Goal: Task Accomplishment & Management: Use online tool/utility

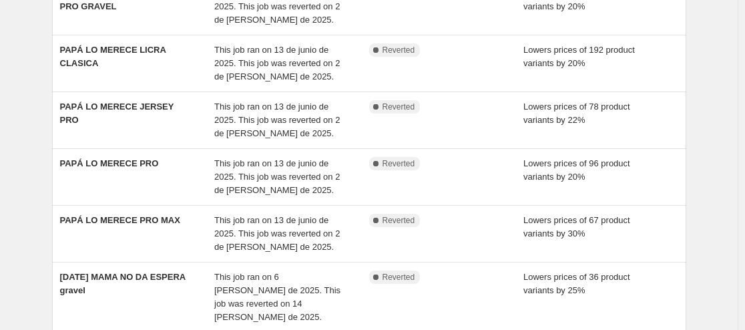
scroll to position [267, 0]
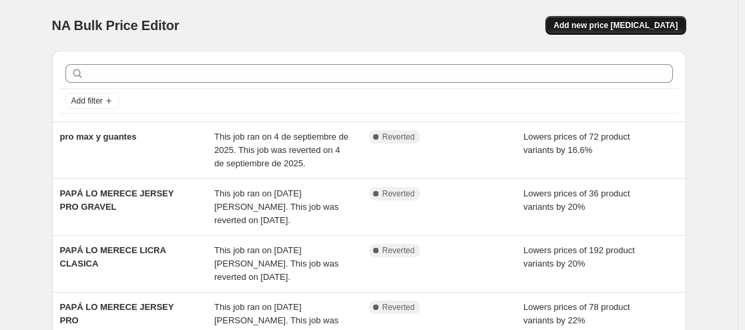
click at [611, 25] on span "Add new price [MEDICAL_DATA]" at bounding box center [616, 25] width 124 height 11
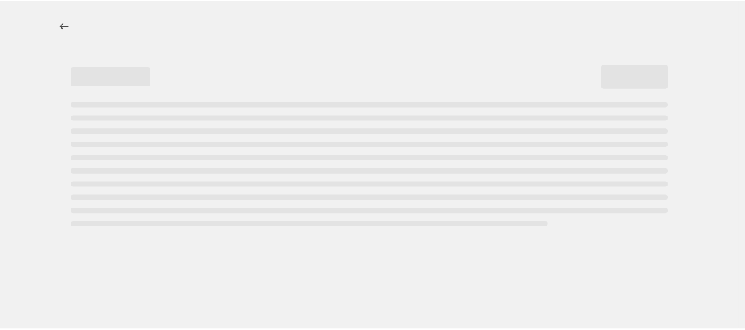
select select "percentage"
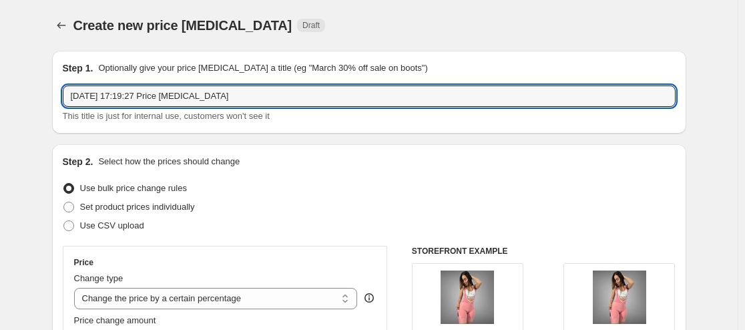
drag, startPoint x: 228, startPoint y: 96, endPoint x: -160, endPoint y: 97, distance: 388.8
click at [0, 97] on html "Home Settings Plans Skip to content Create new price change job. This page is r…" at bounding box center [372, 165] width 745 height 330
type input "d"
click at [122, 99] on input "DCTO SOLOPRO MAX" at bounding box center [369, 96] width 613 height 21
type input "DCTO SOLO PRO MAX"
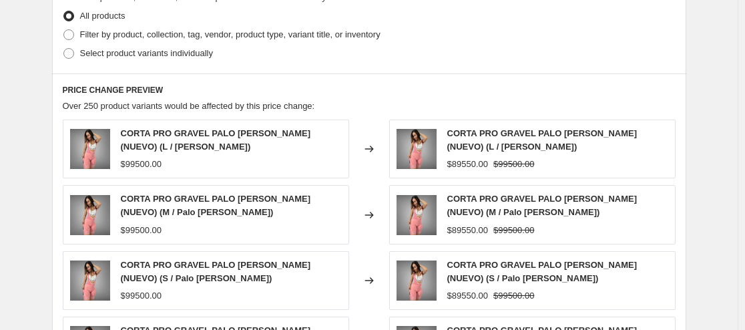
scroll to position [868, 0]
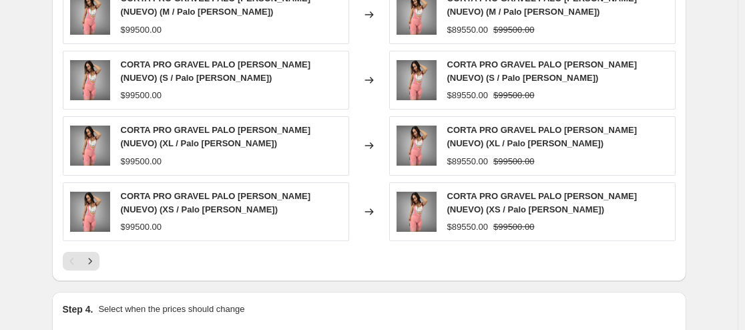
click at [230, 267] on div at bounding box center [369, 261] width 613 height 19
click at [339, 252] on div at bounding box center [369, 261] width 613 height 19
click at [476, 297] on div "Step 4. Select when the prices should change Change prices now Change prices la…" at bounding box center [369, 335] width 635 height 86
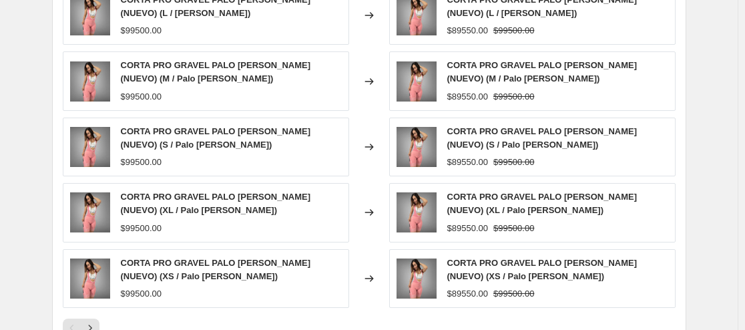
scroll to position [935, 0]
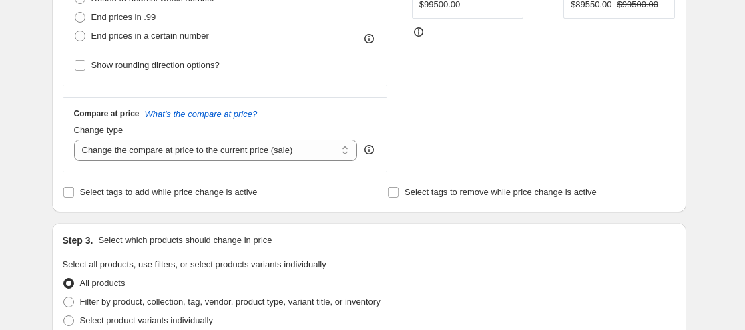
scroll to position [267, 0]
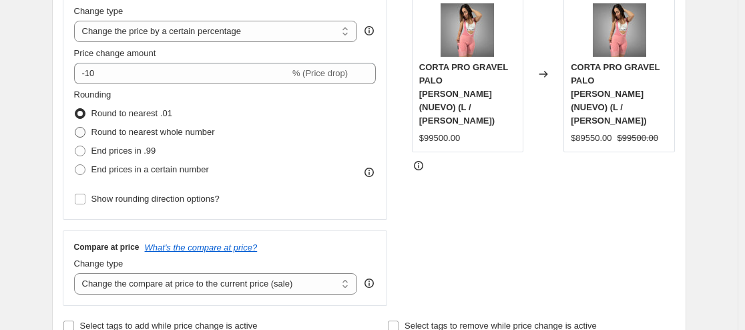
click at [86, 130] on span at bounding box center [80, 132] width 11 height 11
click at [75, 128] on input "Round to nearest whole number" at bounding box center [75, 127] width 1 height 1
radio input "true"
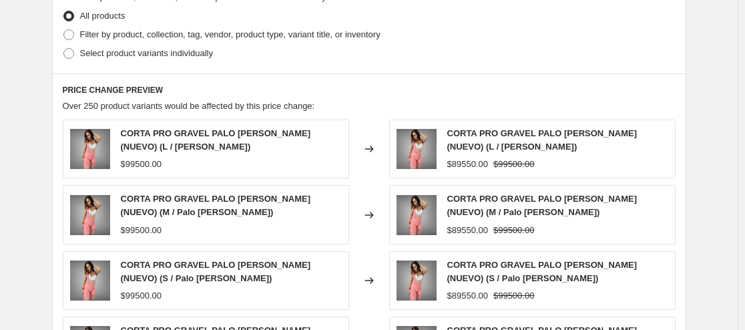
scroll to position [601, 0]
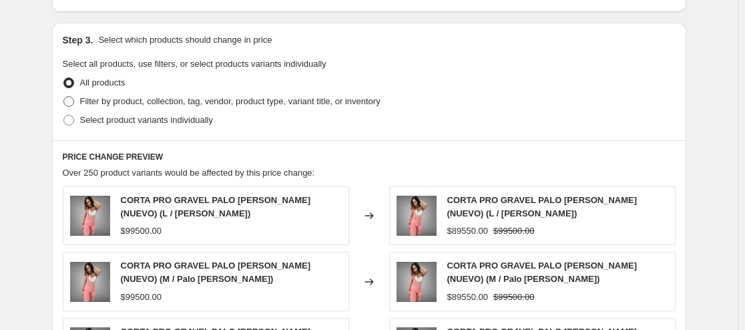
click at [74, 103] on span at bounding box center [68, 101] width 11 height 11
click at [64, 97] on input "Filter by product, collection, tag, vendor, product type, variant title, or inv…" at bounding box center [63, 96] width 1 height 1
radio input "true"
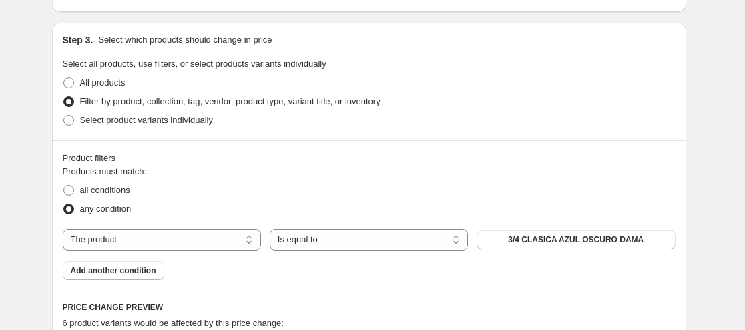
scroll to position [668, 0]
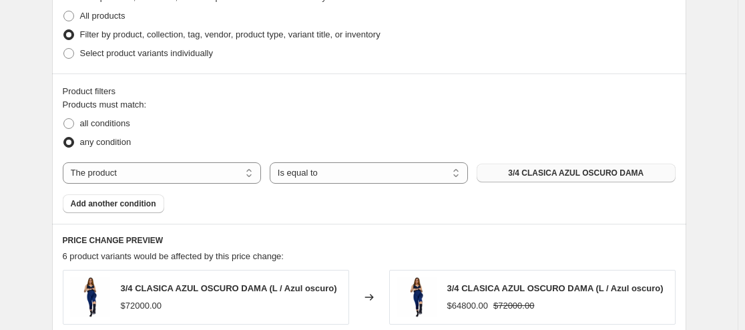
click at [671, 170] on button "3/4 CLASICA AZUL OSCURO DAMA" at bounding box center [576, 173] width 198 height 19
click at [211, 174] on select "The product The product's collection The product's tag The product's vendor The…" at bounding box center [162, 172] width 198 height 21
select select "collection"
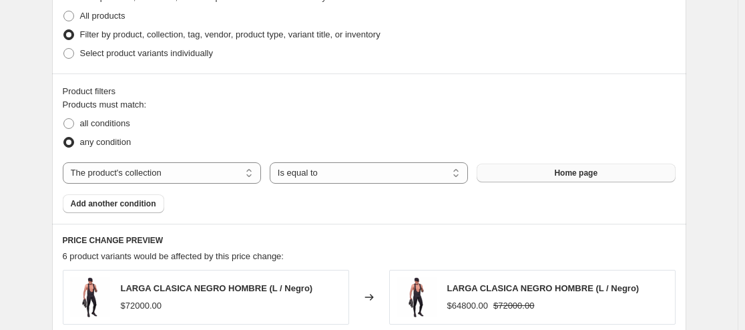
click at [566, 175] on span "Home page" at bounding box center [575, 173] width 43 height 11
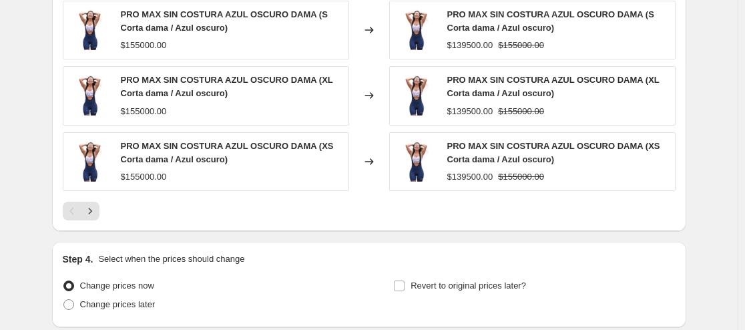
scroll to position [1002, 0]
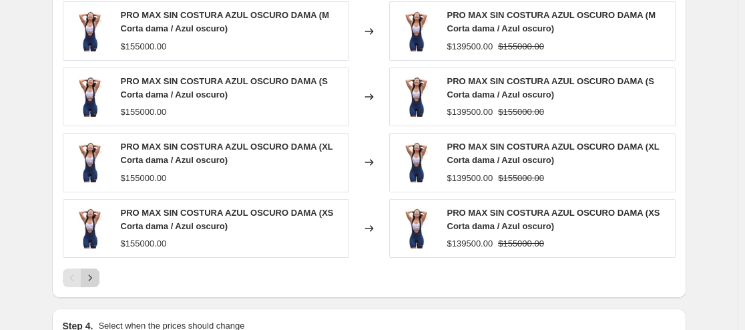
click at [92, 278] on icon "Next" at bounding box center [89, 277] width 13 height 13
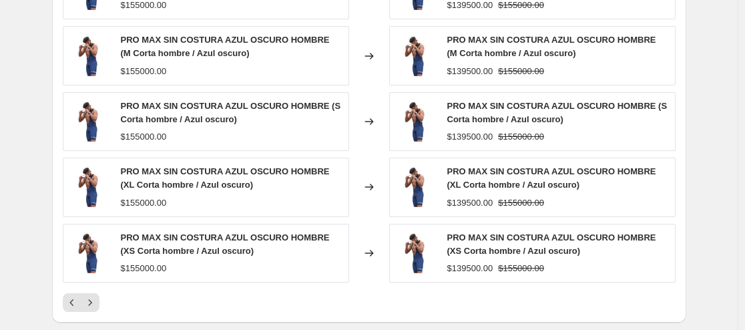
scroll to position [1111, 0]
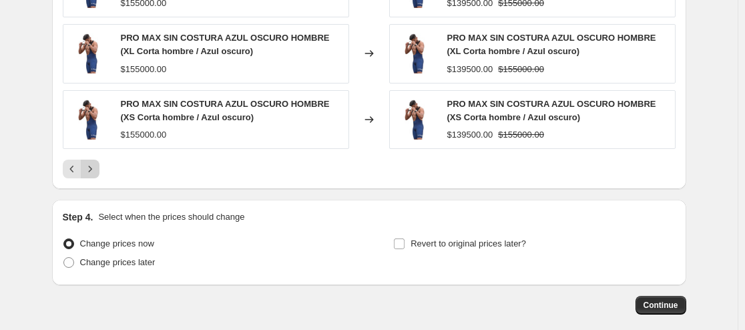
click at [97, 168] on icon "Next" at bounding box center [89, 168] width 13 height 13
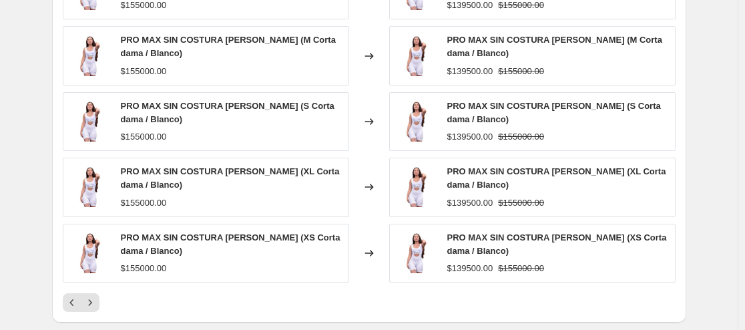
scroll to position [1178, 0]
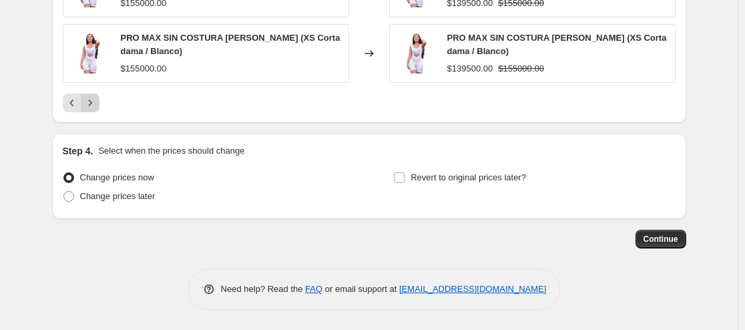
click at [92, 100] on icon "Next" at bounding box center [89, 102] width 13 height 13
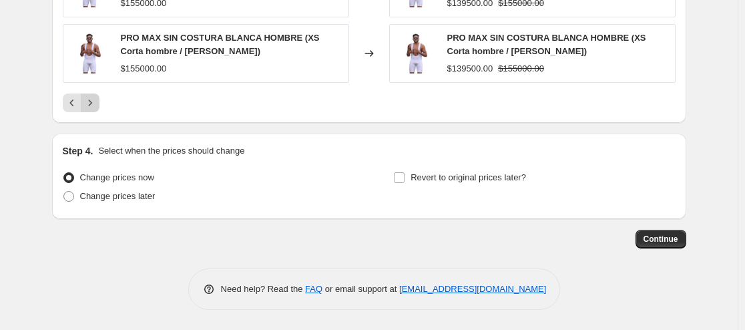
click at [91, 102] on icon "Next" at bounding box center [89, 102] width 13 height 13
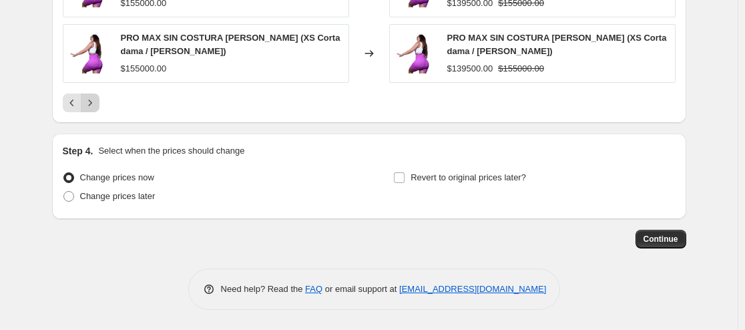
click at [91, 102] on icon "Next" at bounding box center [89, 102] width 13 height 13
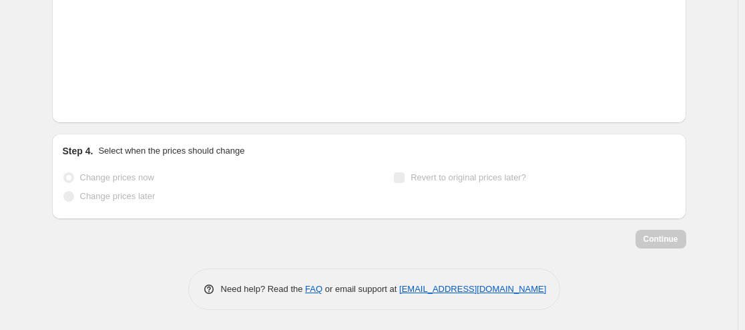
scroll to position [1156, 0]
click at [91, 102] on icon "Next" at bounding box center [89, 102] width 13 height 13
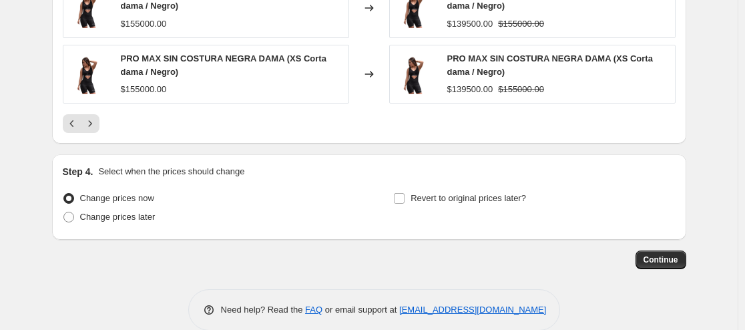
click at [152, 122] on div at bounding box center [369, 123] width 613 height 19
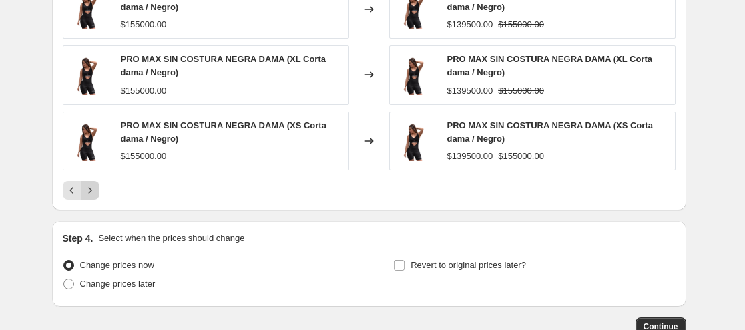
click at [93, 189] on icon "Next" at bounding box center [89, 190] width 13 height 13
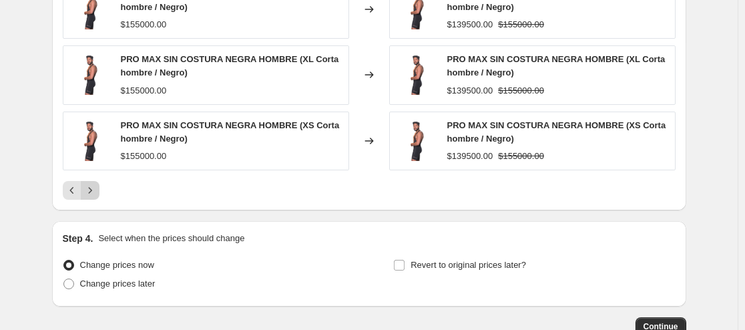
click at [93, 189] on icon "Next" at bounding box center [89, 190] width 13 height 13
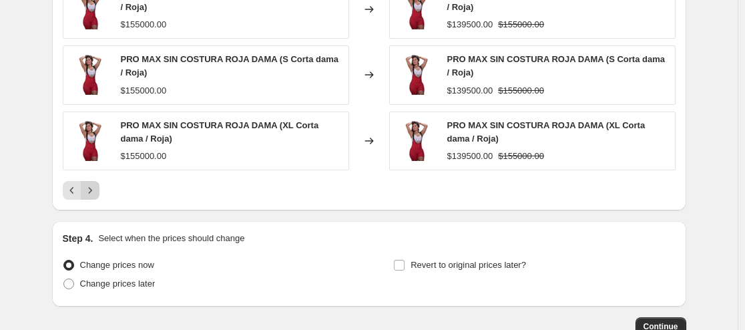
click at [93, 189] on icon "Next" at bounding box center [89, 190] width 13 height 13
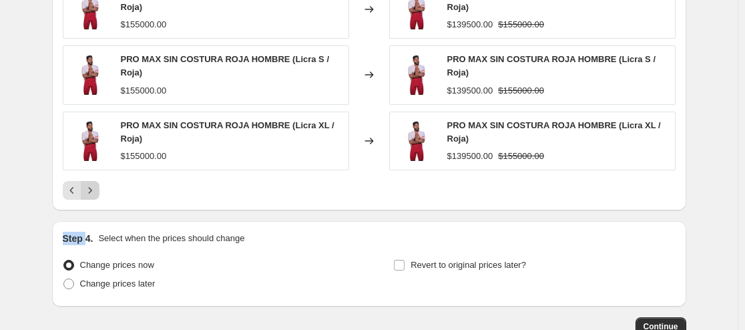
click at [93, 189] on icon "Next" at bounding box center [89, 190] width 13 height 13
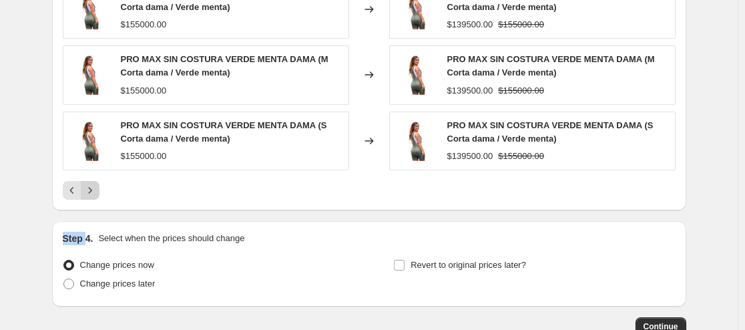
click at [93, 189] on icon "Next" at bounding box center [89, 190] width 13 height 13
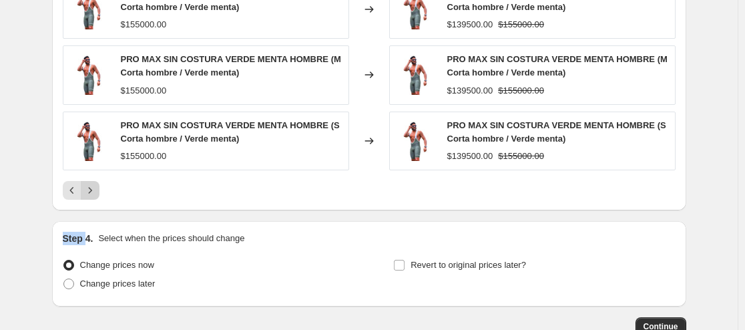
click at [93, 189] on icon "Next" at bounding box center [89, 190] width 13 height 13
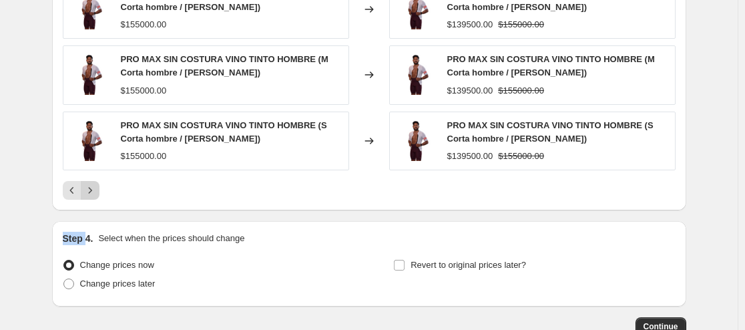
click at [93, 189] on icon "Next" at bounding box center [89, 190] width 13 height 13
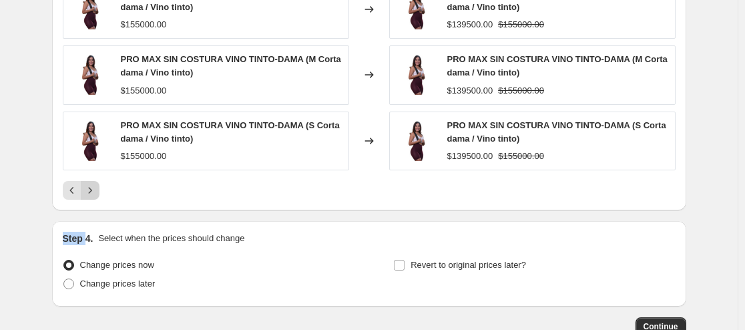
click at [93, 189] on icon "Next" at bounding box center [89, 190] width 13 height 13
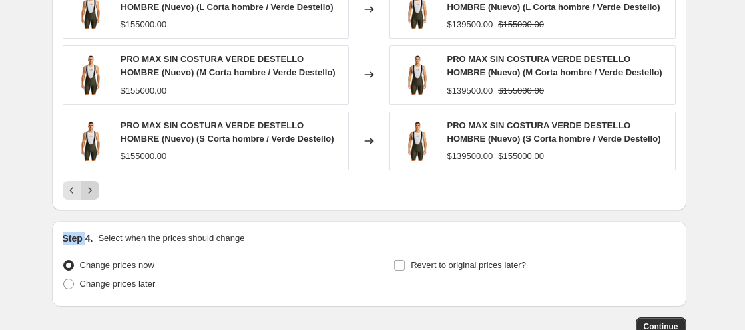
click at [93, 189] on icon "Next" at bounding box center [89, 190] width 13 height 13
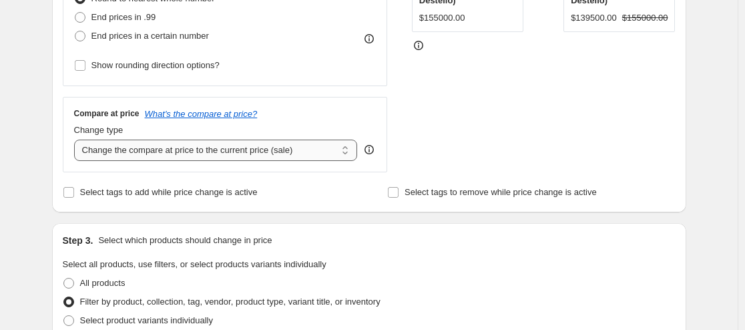
scroll to position [200, 0]
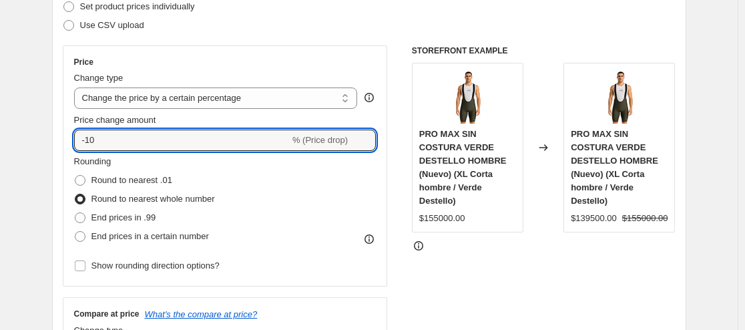
drag, startPoint x: 107, startPoint y: 138, endPoint x: 28, endPoint y: 144, distance: 79.0
type input "3"
click at [104, 140] on input "Price change amount" at bounding box center [206, 140] width 264 height 21
click at [367, 134] on icon at bounding box center [365, 136] width 13 height 13
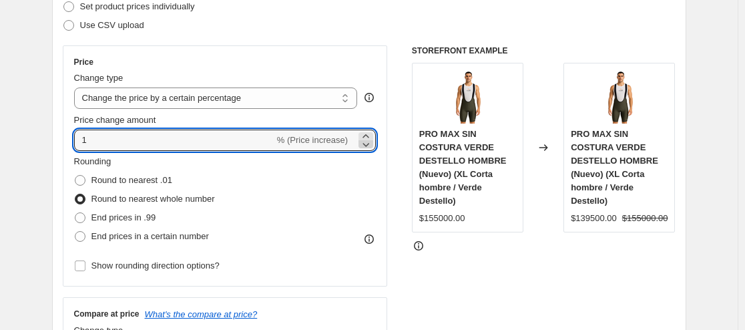
click at [369, 144] on icon at bounding box center [365, 144] width 13 height 13
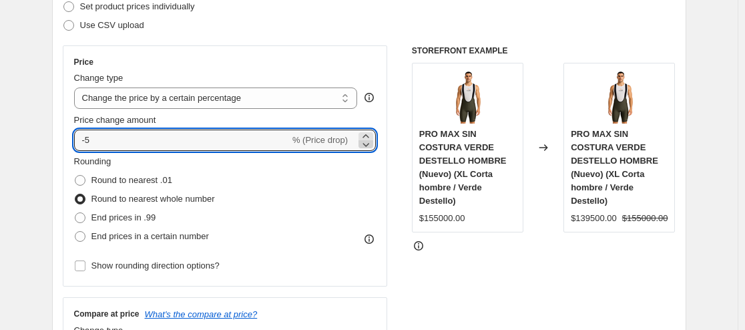
click at [369, 144] on icon at bounding box center [365, 144] width 13 height 13
type input "-7"
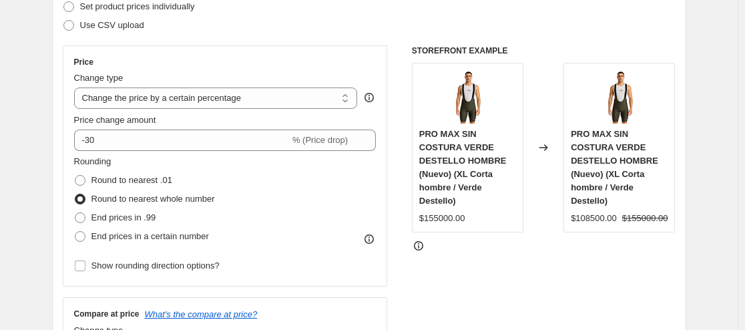
click at [342, 194] on div "Rounding Round to nearest .01 Round to nearest whole number End prices in .99 E…" at bounding box center [225, 200] width 303 height 91
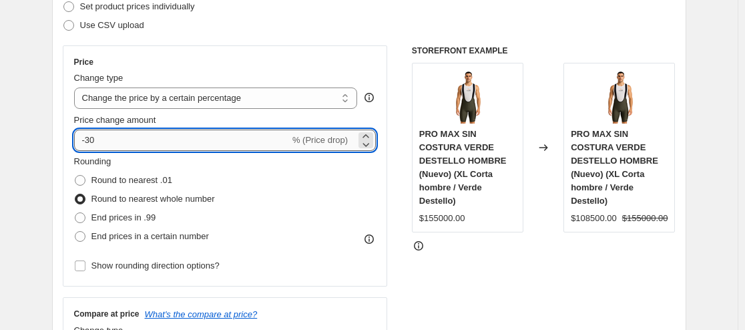
click at [102, 138] on input "-30" at bounding box center [182, 140] width 216 height 21
type input "-3"
click at [297, 188] on div "Rounding Round to nearest .01 Round to nearest whole number End prices in .99 E…" at bounding box center [225, 200] width 303 height 91
click at [105, 142] on input "-28" at bounding box center [182, 140] width 216 height 21
type input "-29"
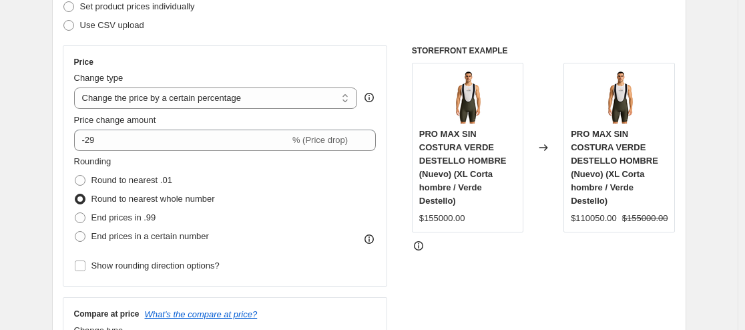
click at [337, 236] on div "Rounding Round to nearest .01 Round to nearest whole number End prices in .99 E…" at bounding box center [225, 200] width 303 height 91
click at [305, 194] on div "Rounding Round to nearest .01 Round to nearest whole number End prices in .99 E…" at bounding box center [225, 200] width 303 height 91
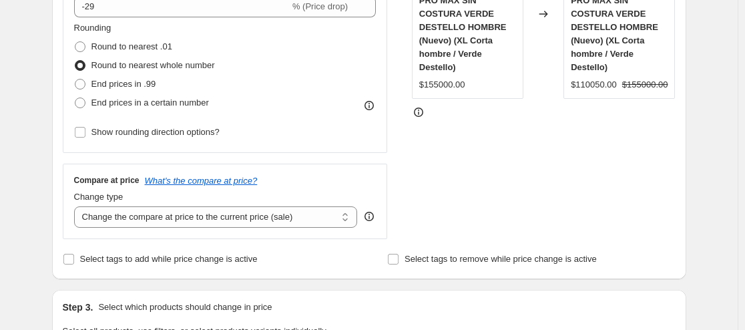
scroll to position [401, 0]
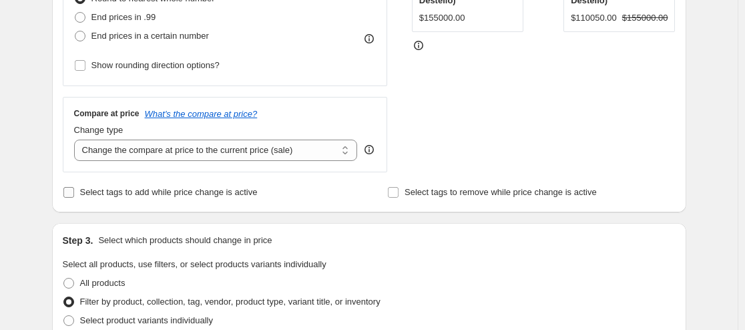
click at [73, 192] on input "Select tags to add while price change is active" at bounding box center [68, 192] width 11 height 11
checkbox input "true"
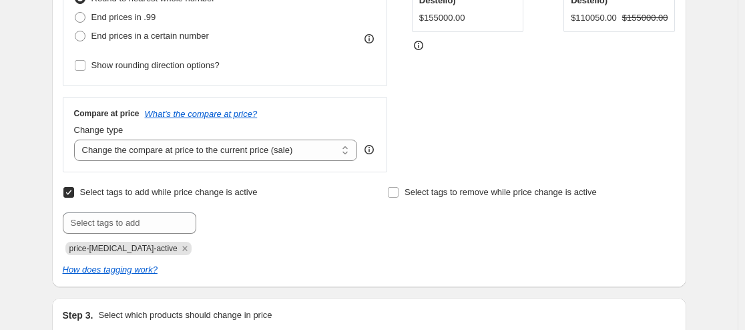
scroll to position [468, 0]
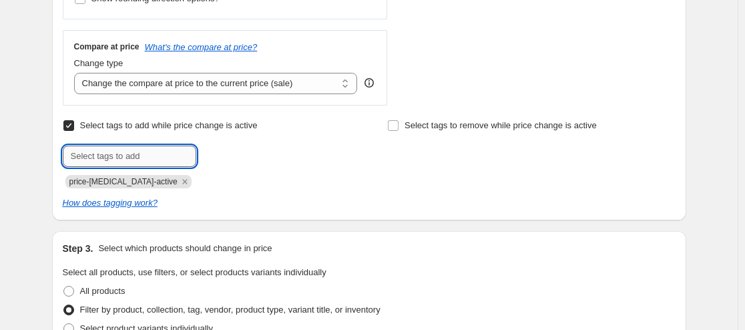
click at [143, 157] on input "text" at bounding box center [130, 156] width 134 height 21
type input "J"
click at [125, 156] on input "OCTUBRE 01" at bounding box center [130, 156] width 134 height 21
type input "O"
type input "J"
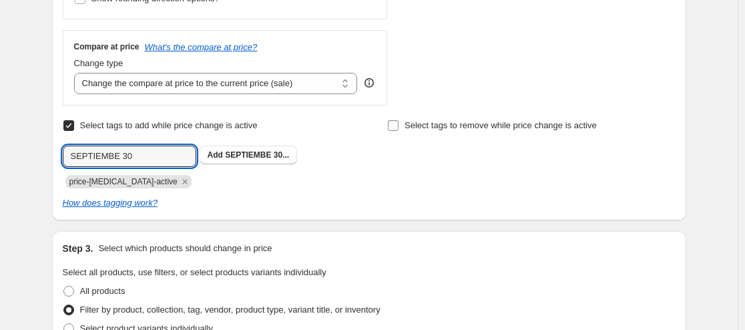
type input "SEPTIEMBE 30"
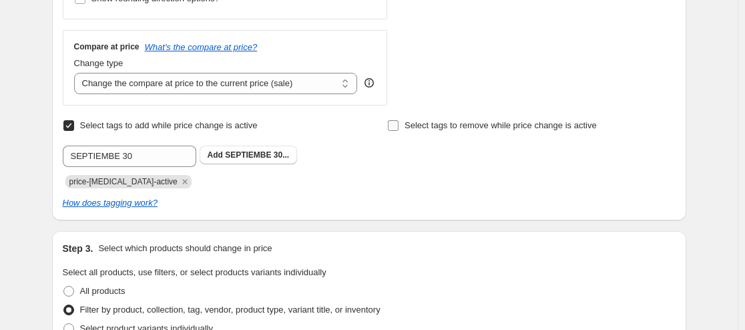
click at [399, 124] on input "Select tags to remove while price change is active" at bounding box center [393, 125] width 11 height 11
checkbox input "true"
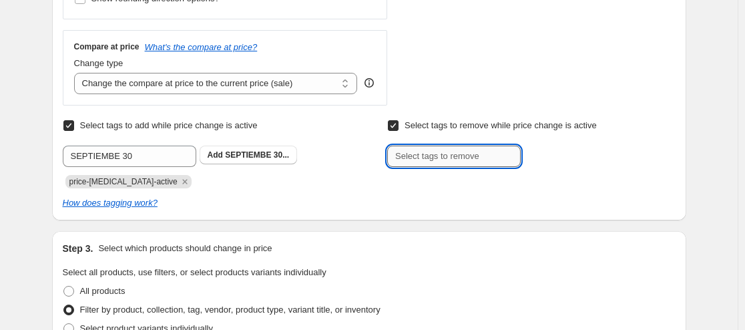
click at [428, 160] on input "text" at bounding box center [454, 156] width 134 height 21
type input "OCTUBRE 6"
click at [568, 160] on span "OCTUBRE 6" at bounding box center [563, 154] width 27 height 9
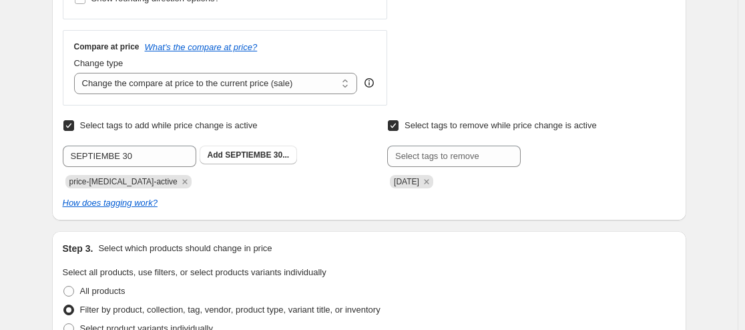
drag, startPoint x: 327, startPoint y: 186, endPoint x: 206, endPoint y: 119, distance: 138.7
click at [327, 186] on div "price-[MEDICAL_DATA]-active" at bounding box center [207, 180] width 288 height 16
click at [259, 157] on span "SEPTIEMBE 30..." at bounding box center [257, 154] width 64 height 9
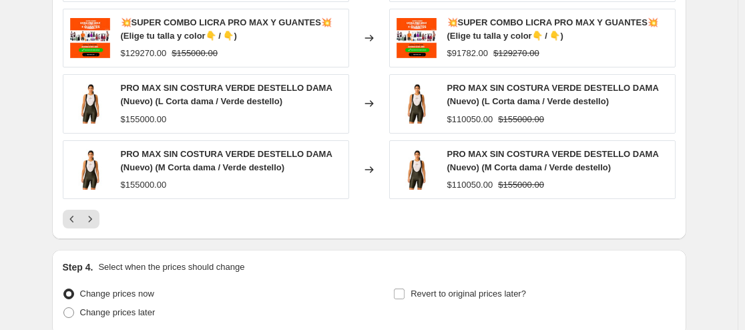
scroll to position [1252, 0]
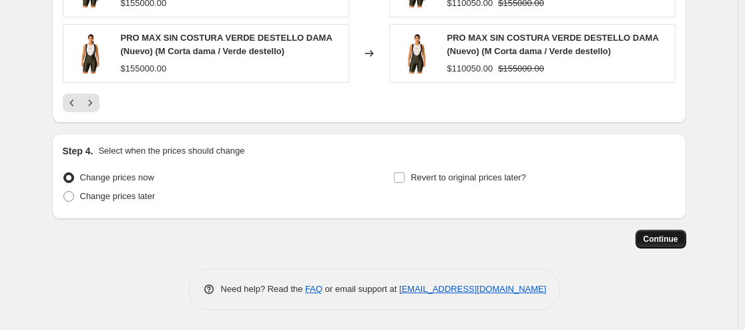
click at [656, 234] on span "Continue" at bounding box center [661, 239] width 35 height 11
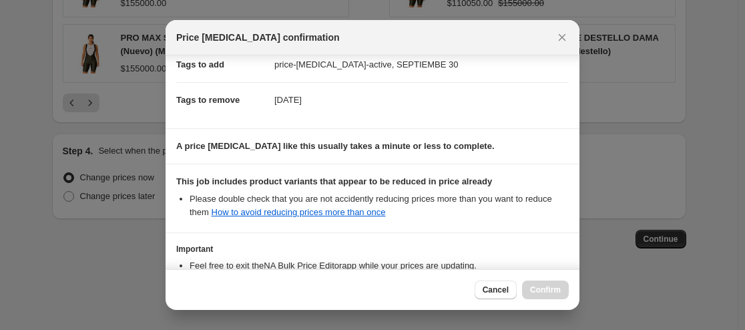
scroll to position [303, 0]
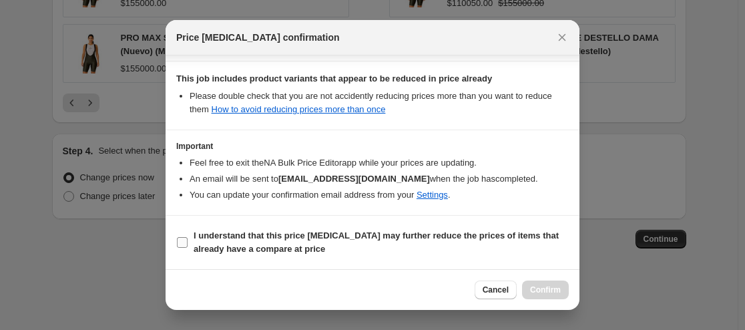
click at [183, 242] on input "I understand that this price change job may further reduce the prices of items …" at bounding box center [182, 242] width 11 height 11
checkbox input "true"
click at [543, 284] on button "Confirm" at bounding box center [545, 290] width 47 height 19
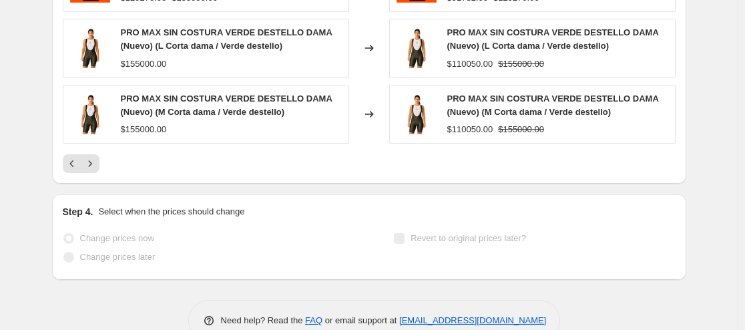
scroll to position [985, 0]
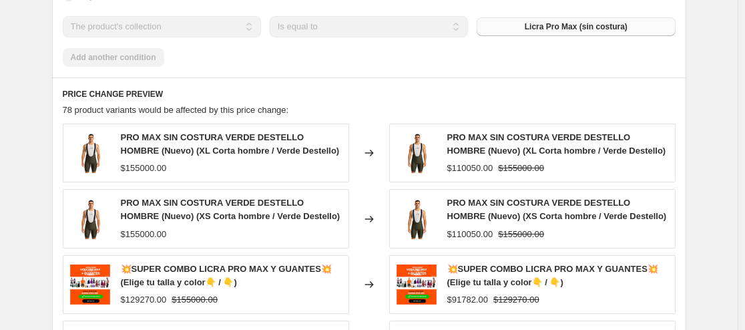
select select "percentage"
select select "collection"
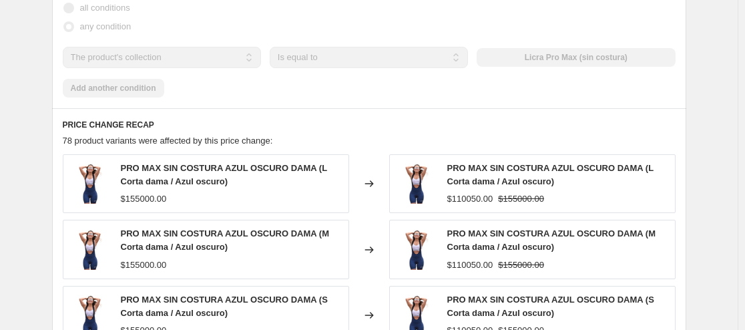
scroll to position [0, 0]
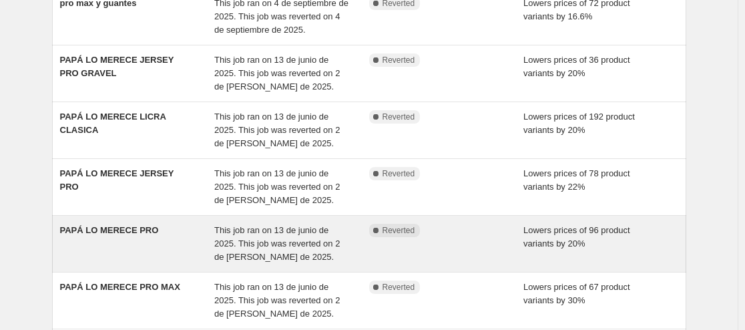
scroll to position [200, 0]
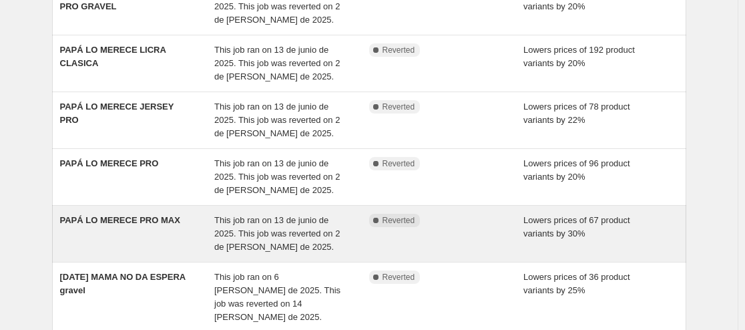
click at [168, 238] on div "PAPÁ LO MERECE PRO MAX" at bounding box center [137, 234] width 155 height 40
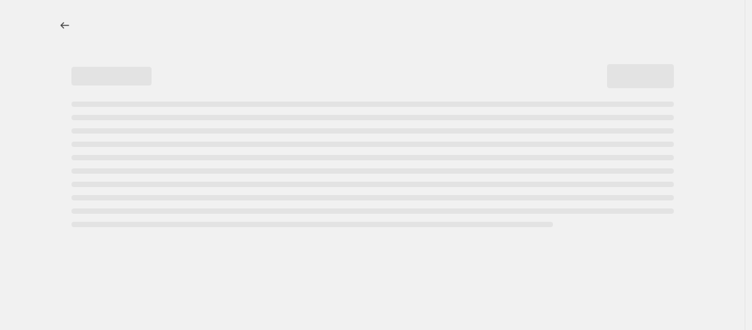
select select "percentage"
select select "collection"
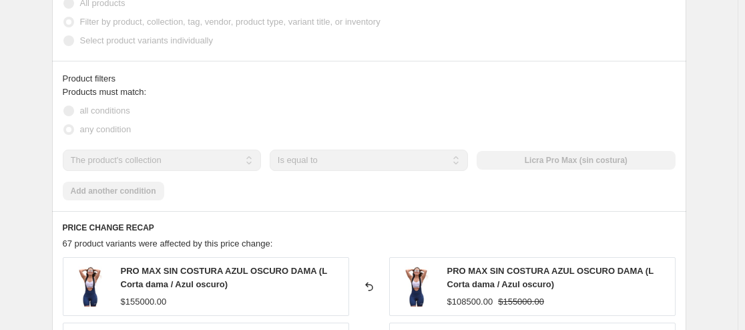
scroll to position [643, 0]
